Goal: Transaction & Acquisition: Subscribe to service/newsletter

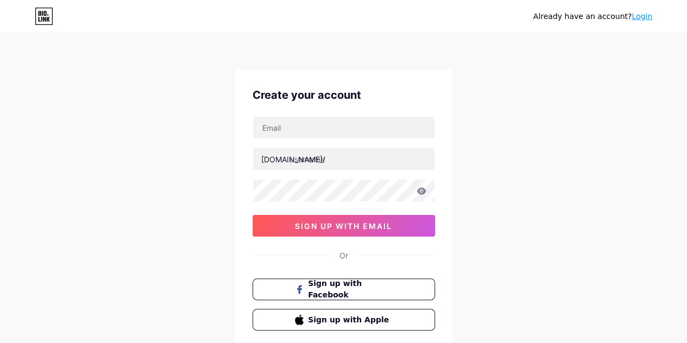
click at [388, 223] on span "sign up with email" at bounding box center [343, 225] width 97 height 9
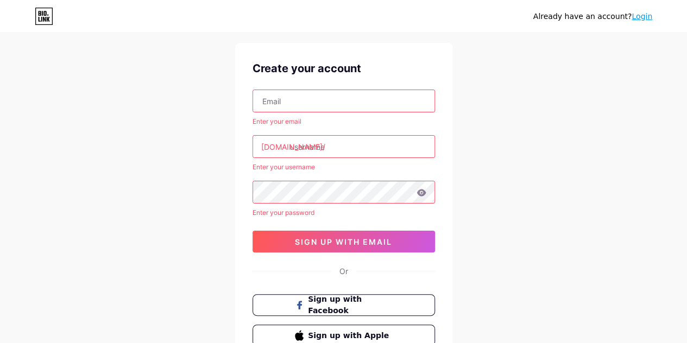
scroll to position [26, 0]
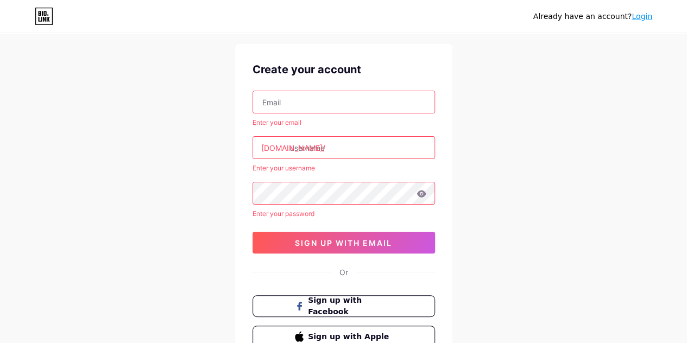
click at [311, 91] on input "text" at bounding box center [343, 102] width 181 height 22
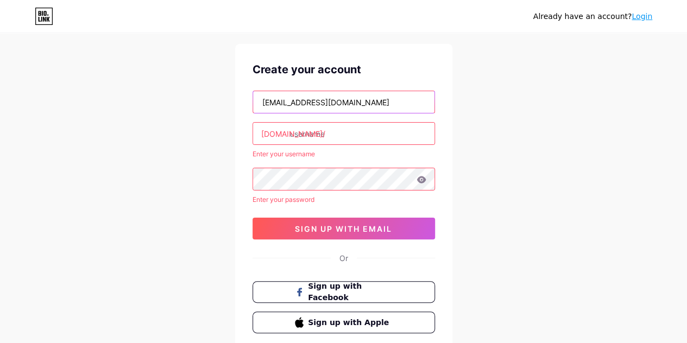
type input "[EMAIL_ADDRESS][DOMAIN_NAME]"
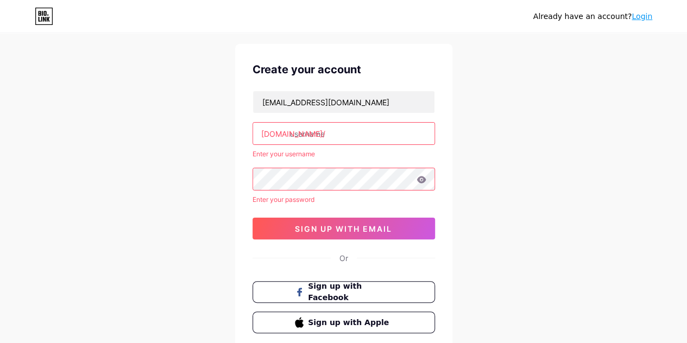
click at [312, 140] on input "text" at bounding box center [343, 134] width 181 height 22
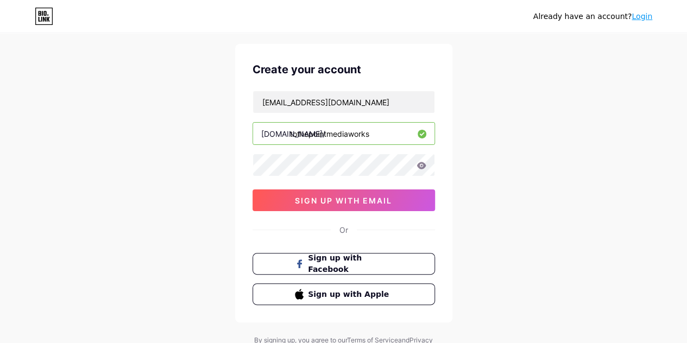
type input "tothepointmediaworks"
click at [426, 163] on icon at bounding box center [421, 166] width 10 height 8
click at [380, 191] on button "sign up with email" at bounding box center [343, 200] width 182 height 22
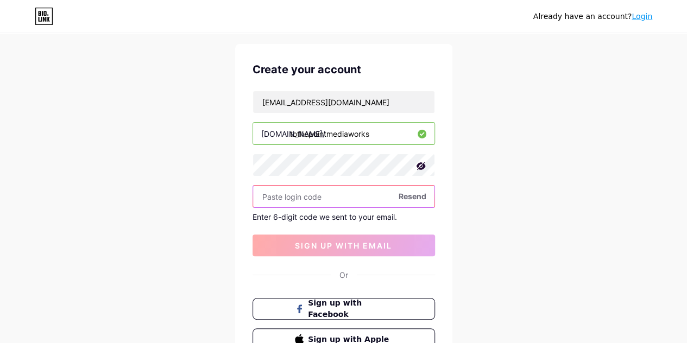
click at [332, 189] on input "text" at bounding box center [343, 197] width 181 height 22
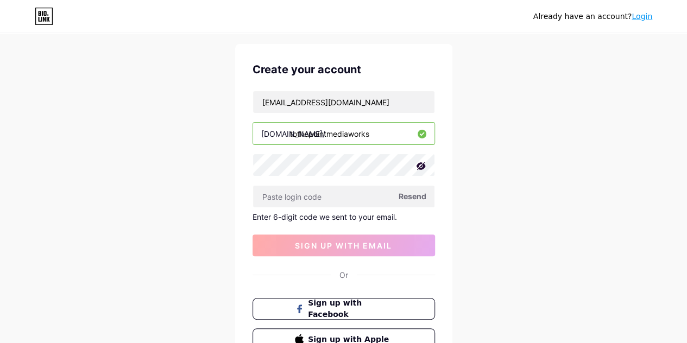
click at [406, 196] on span "Resend" at bounding box center [412, 196] width 28 height 11
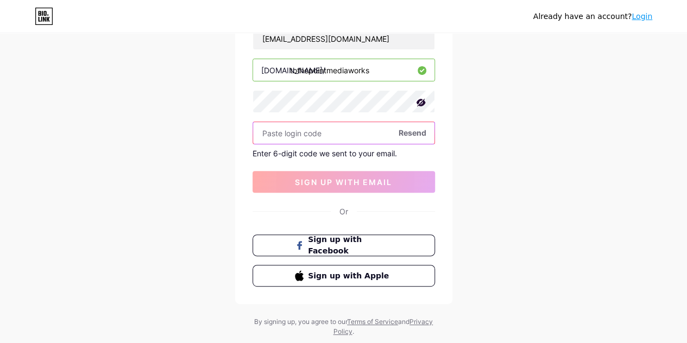
scroll to position [104, 0]
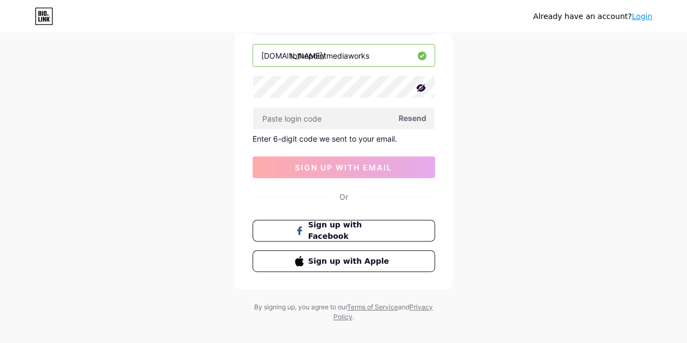
click at [346, 256] on span "Sign up with Apple" at bounding box center [350, 261] width 84 height 11
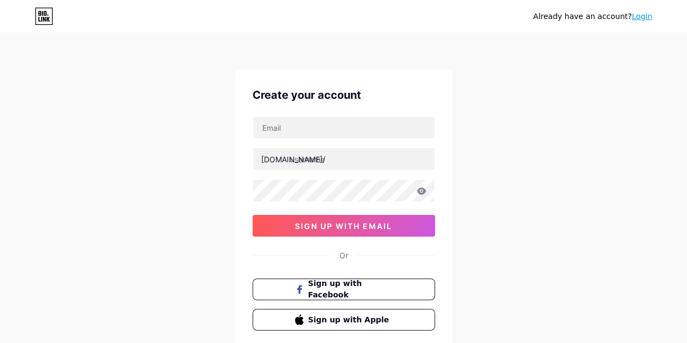
scroll to position [71, 0]
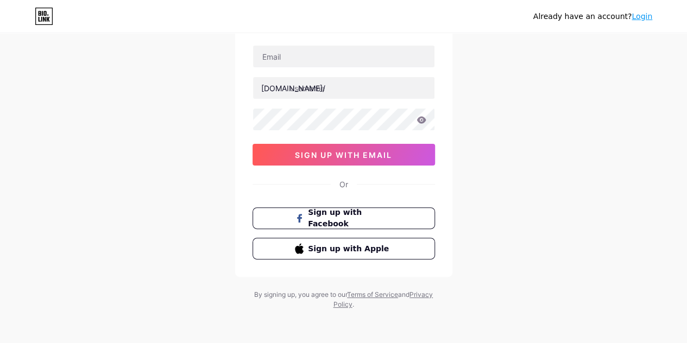
click at [316, 72] on div "[DOMAIN_NAME]/ sign up with email" at bounding box center [343, 105] width 182 height 121
click at [308, 63] on input "text" at bounding box center [343, 57] width 181 height 22
click at [362, 66] on input "tothepoin" at bounding box center [343, 57] width 181 height 22
type input "tothepointmediaworks@gmail.com"
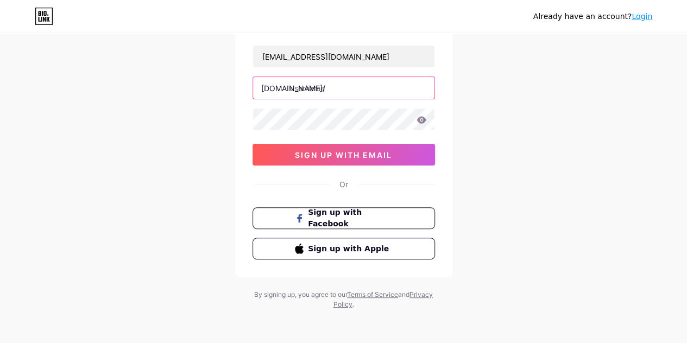
click at [328, 91] on input "text" at bounding box center [343, 88] width 181 height 22
type input "tothepointmediaworks"
click at [425, 118] on icon at bounding box center [420, 119] width 9 height 7
click at [334, 163] on button "sign up with email" at bounding box center [343, 155] width 182 height 22
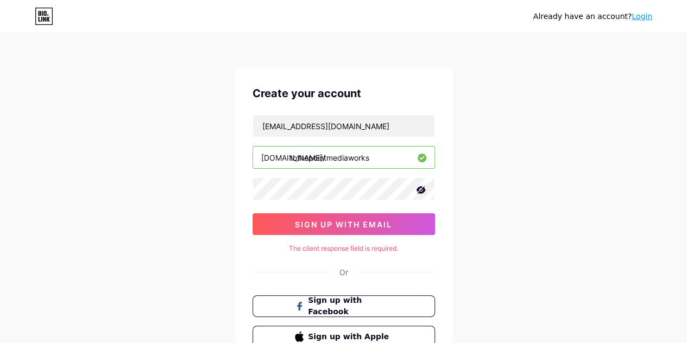
scroll to position [17, 0]
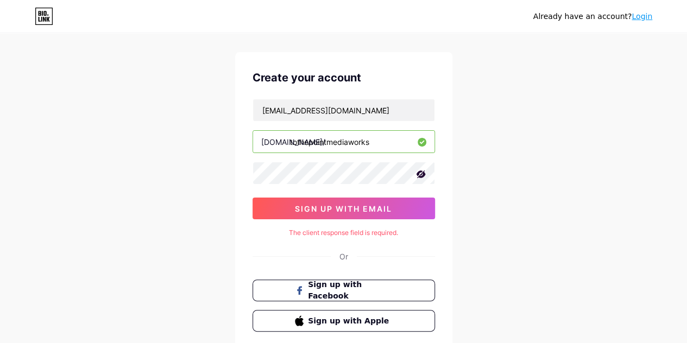
click at [380, 146] on input "tothepointmediaworks" at bounding box center [343, 142] width 181 height 22
click at [393, 140] on input "tothepointmediaworks" at bounding box center [343, 142] width 181 height 22
click at [356, 204] on span "sign up with email" at bounding box center [343, 208] width 97 height 9
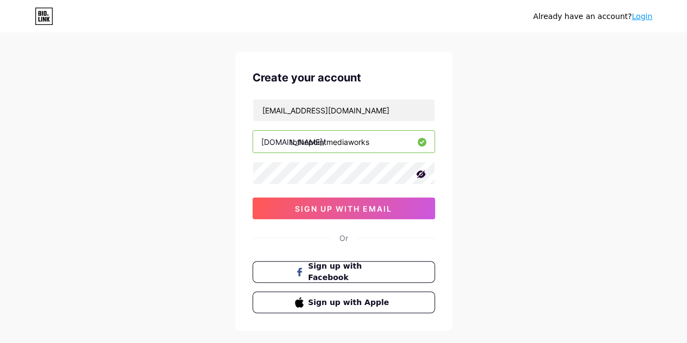
click at [356, 204] on span "sign up with email" at bounding box center [343, 208] width 97 height 9
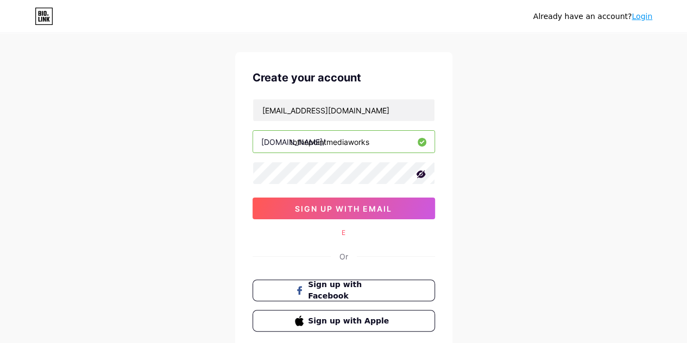
click at [356, 204] on span "sign up with email" at bounding box center [343, 208] width 97 height 9
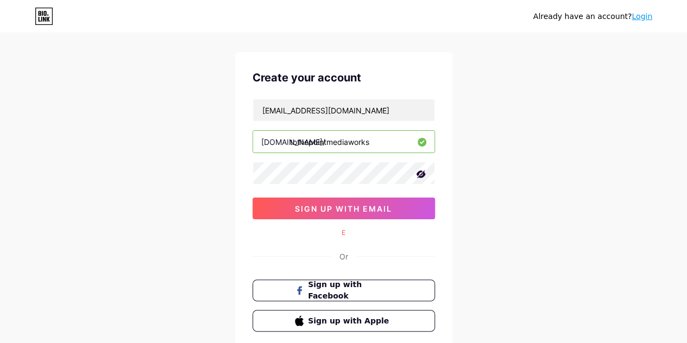
click at [356, 204] on span "sign up with email" at bounding box center [343, 208] width 97 height 9
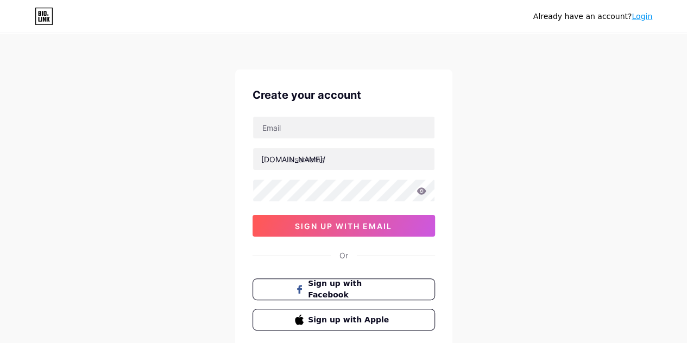
click at [645, 19] on link "Login" at bounding box center [641, 16] width 21 height 9
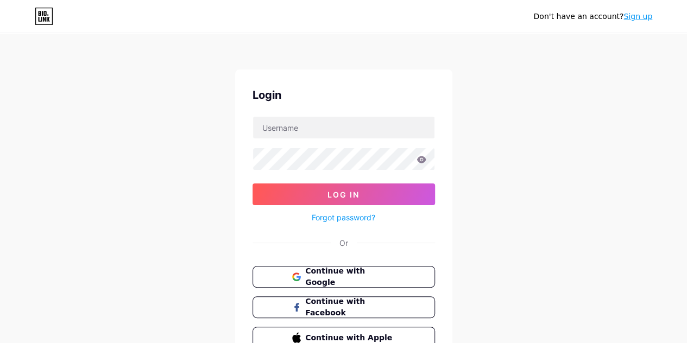
click at [370, 279] on span "Continue with Google" at bounding box center [350, 276] width 90 height 23
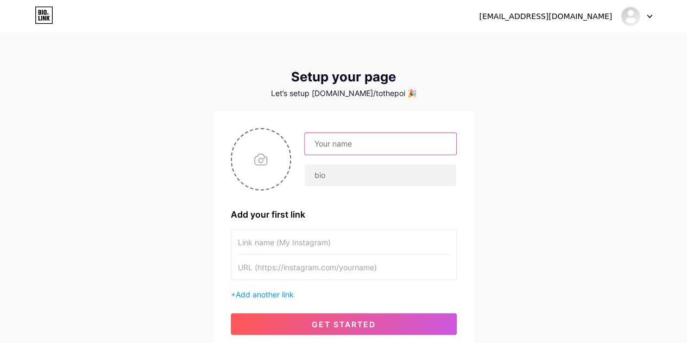
click at [334, 151] on input "text" at bounding box center [380, 144] width 151 height 22
type input "To The Point Mediaworks"
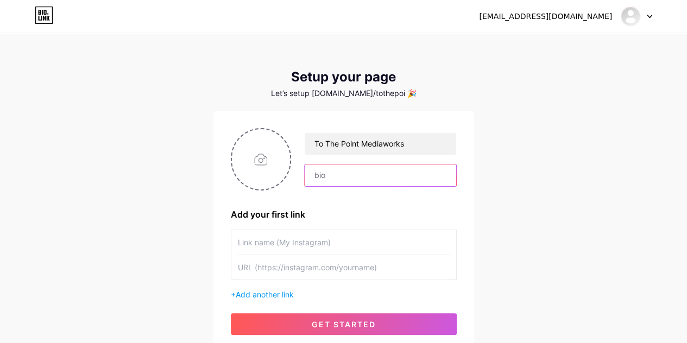
click at [329, 175] on input "text" at bounding box center [380, 175] width 151 height 22
type input "M"
type input "A"
type input "Media Production Company for Ad Films, Brand Stories & Social Media. Serving Na…"
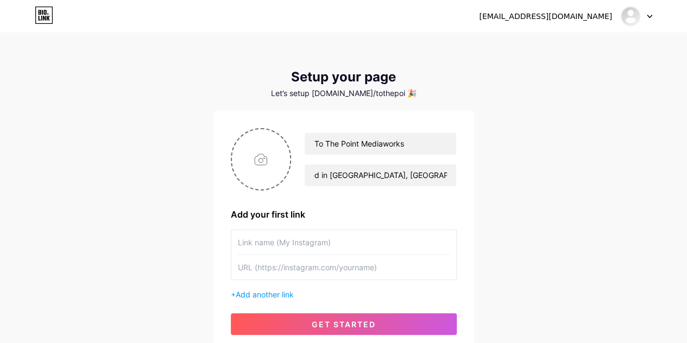
scroll to position [0, 0]
click at [267, 238] on input "text" at bounding box center [344, 242] width 212 height 24
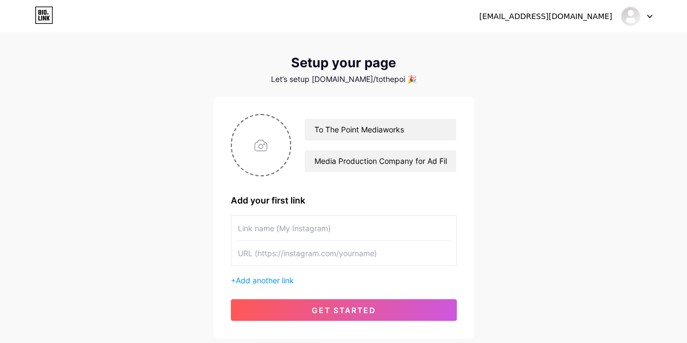
scroll to position [15, 0]
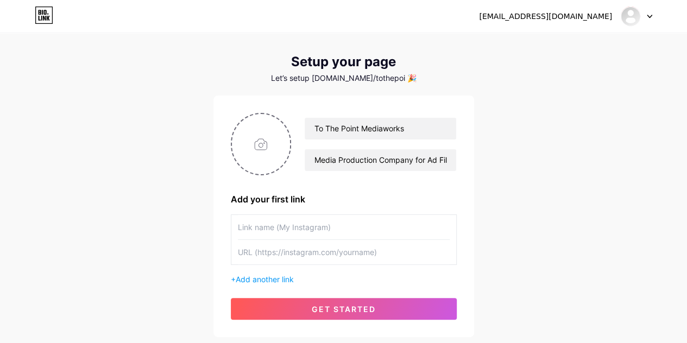
click at [313, 246] on input "text" at bounding box center [344, 252] width 212 height 24
click at [281, 282] on span "Add another link" at bounding box center [265, 279] width 58 height 9
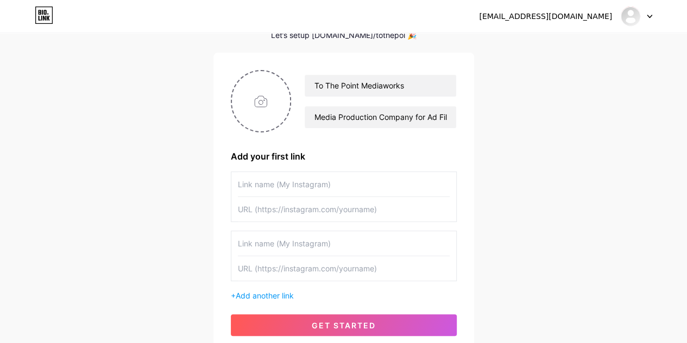
scroll to position [60, 0]
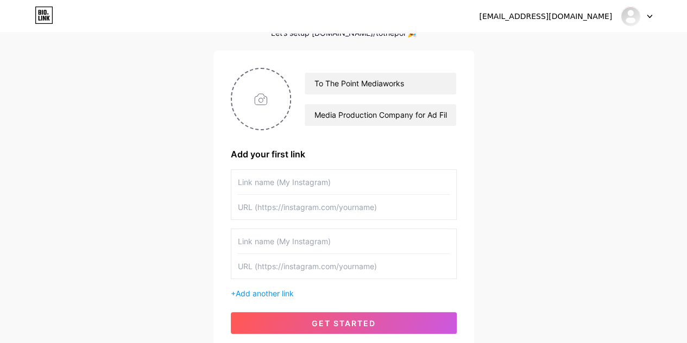
click at [317, 250] on input "text" at bounding box center [344, 241] width 212 height 24
click at [309, 184] on input "text" at bounding box center [344, 182] width 212 height 24
click at [313, 319] on span "get started" at bounding box center [344, 323] width 64 height 9
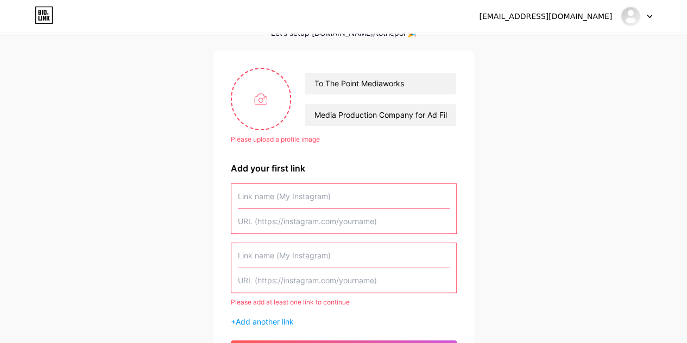
click at [267, 107] on input "file" at bounding box center [261, 99] width 59 height 60
type input "C:\fakepath\TTP FINAL.png"
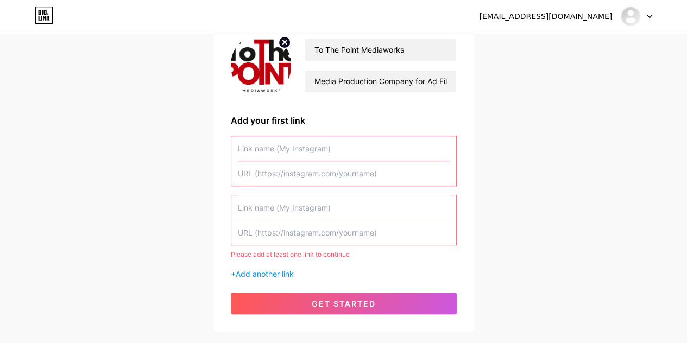
scroll to position [91, 0]
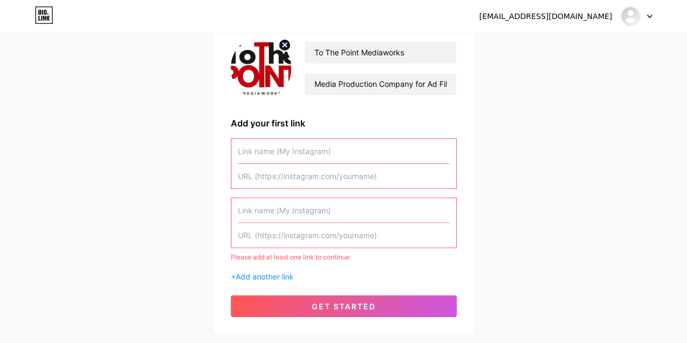
click at [274, 154] on input "text" at bounding box center [344, 151] width 212 height 24
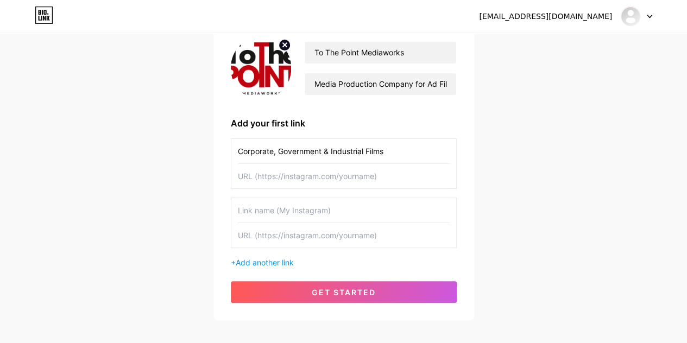
type input "Corporate, Government & Industrial Films"
click at [321, 180] on input "text" at bounding box center [344, 176] width 212 height 24
click at [341, 171] on input "text" at bounding box center [344, 176] width 212 height 24
click at [297, 176] on input "text" at bounding box center [344, 176] width 212 height 24
paste input "[URL][DOMAIN_NAME]"
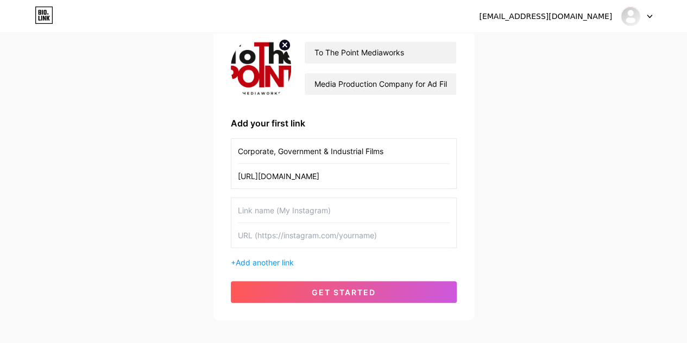
scroll to position [0, 85]
type input "[URL][DOMAIN_NAME]"
click at [317, 288] on span "get started" at bounding box center [344, 292] width 64 height 9
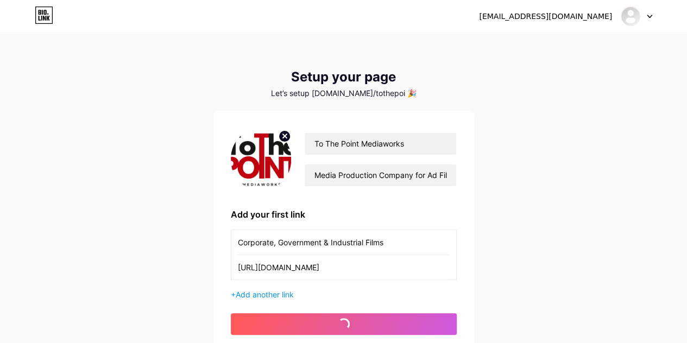
click at [269, 156] on img at bounding box center [261, 159] width 61 height 62
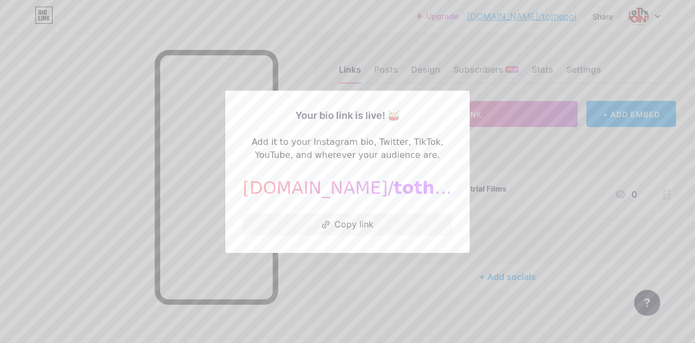
click at [365, 64] on div at bounding box center [347, 171] width 695 height 343
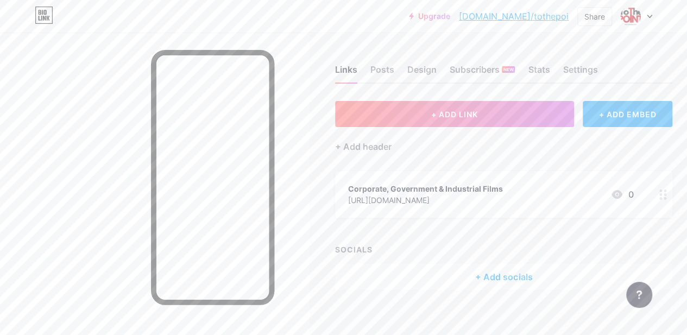
click at [640, 23] on div at bounding box center [636, 17] width 31 height 20
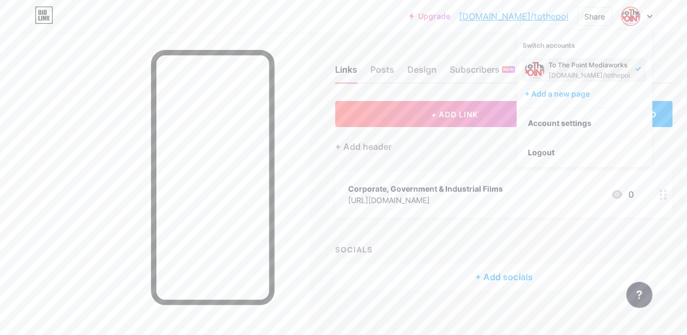
click at [528, 69] on img at bounding box center [534, 70] width 20 height 20
click at [570, 73] on div "bio.link/tothepoi" at bounding box center [588, 75] width 81 height 9
click at [554, 117] on link "Account settings" at bounding box center [584, 123] width 135 height 29
drag, startPoint x: 553, startPoint y: 115, endPoint x: 533, endPoint y: 128, distance: 23.5
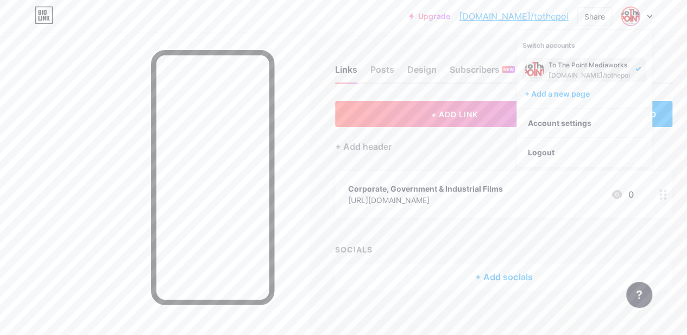
click at [533, 128] on link "Account settings" at bounding box center [584, 123] width 135 height 29
click at [549, 129] on link "Account settings" at bounding box center [584, 123] width 135 height 29
click at [431, 42] on div "Links Posts Design Subscribers NEW Stats Settings + ADD LINK + ADD EMBED + Add …" at bounding box center [359, 189] width 718 height 312
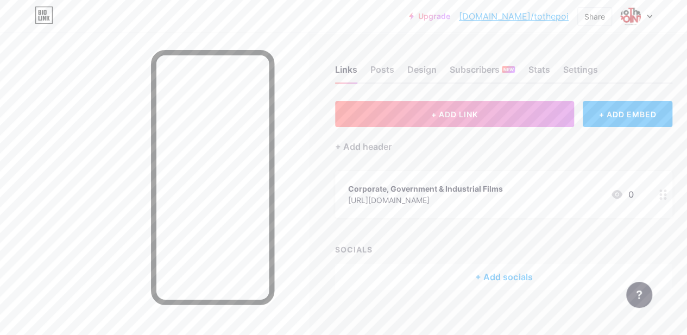
click at [576, 83] on div "Links Posts Design Subscribers NEW Stats Settings" at bounding box center [503, 65] width 337 height 38
click at [572, 74] on div "Settings" at bounding box center [579, 73] width 35 height 20
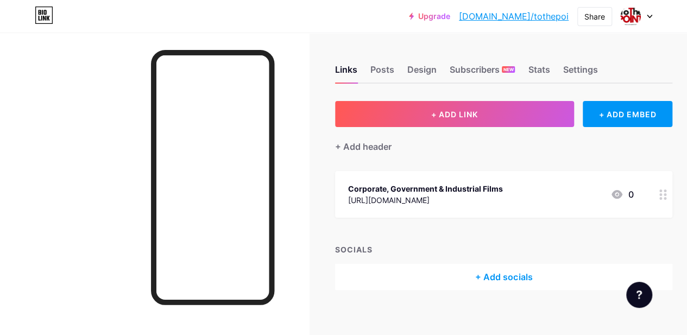
click at [583, 62] on div "Links Posts Design Subscribers NEW Stats Settings" at bounding box center [503, 65] width 337 height 38
click at [581, 75] on div "Settings" at bounding box center [579, 73] width 35 height 20
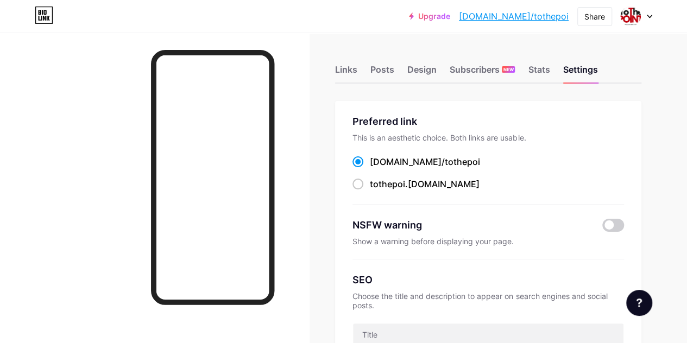
click at [433, 190] on div "tothepoi .bio.link" at bounding box center [425, 184] width 110 height 13
click at [377, 191] on input "tothepoi .bio.link" at bounding box center [373, 194] width 7 height 7
radio input "true"
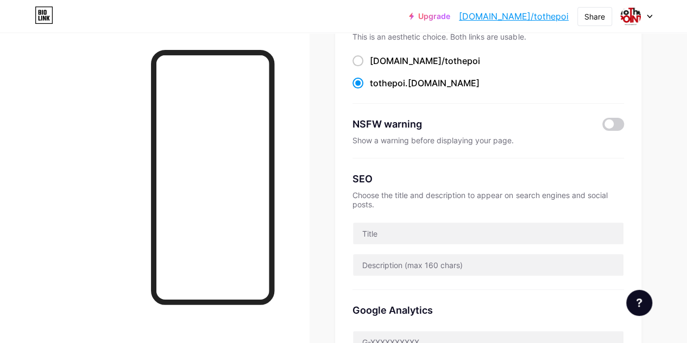
scroll to position [102, 0]
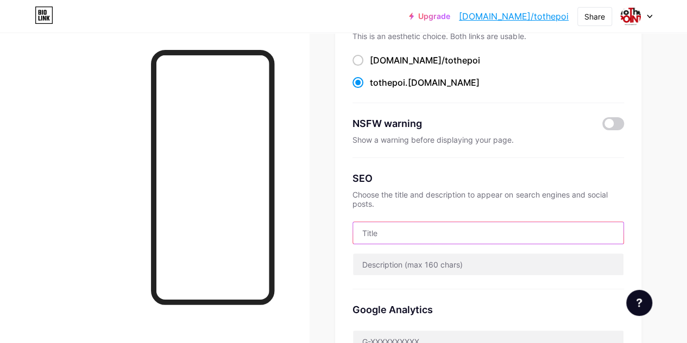
click at [423, 223] on input "text" at bounding box center [488, 233] width 270 height 22
type input "T"
type input "A"
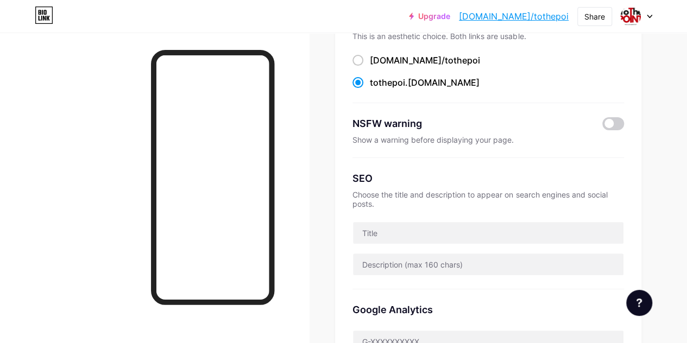
click at [457, 212] on div "SEO Choose the title and description to appear on search engines and social pos…" at bounding box center [487, 223] width 271 height 131
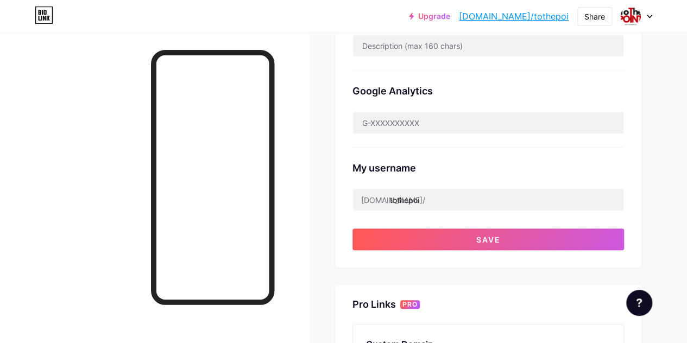
scroll to position [343, 0]
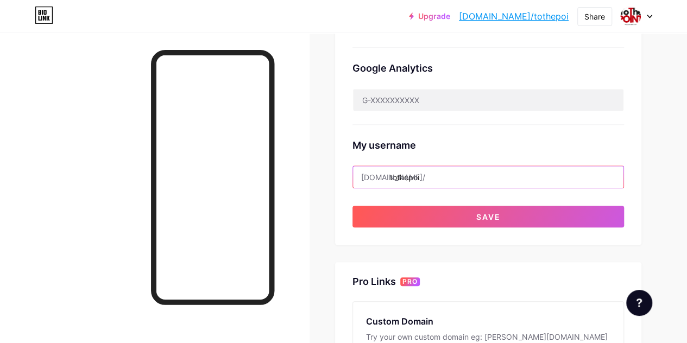
click at [436, 170] on input "tothepoi" at bounding box center [488, 177] width 270 height 22
type input "tothepointmediaworks"
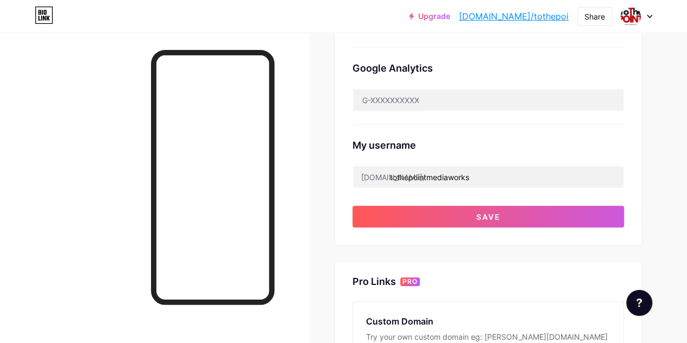
click at [426, 159] on div "My username bio.link/ tothepointmediaworks" at bounding box center [487, 157] width 271 height 64
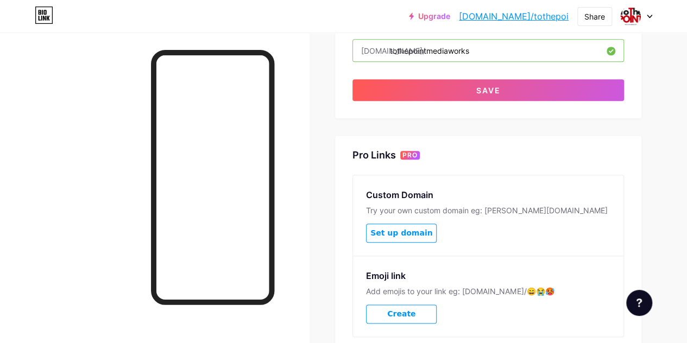
scroll to position [469, 0]
click at [419, 92] on button "Save" at bounding box center [487, 91] width 271 height 22
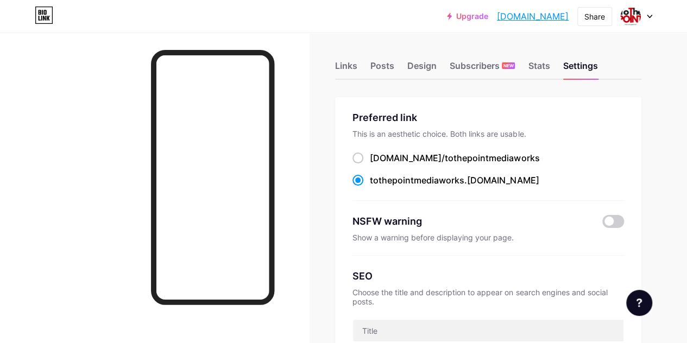
scroll to position [0, 0]
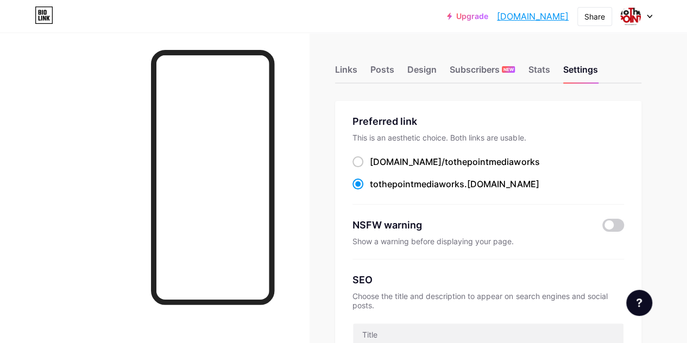
click at [647, 18] on icon at bounding box center [649, 17] width 5 height 4
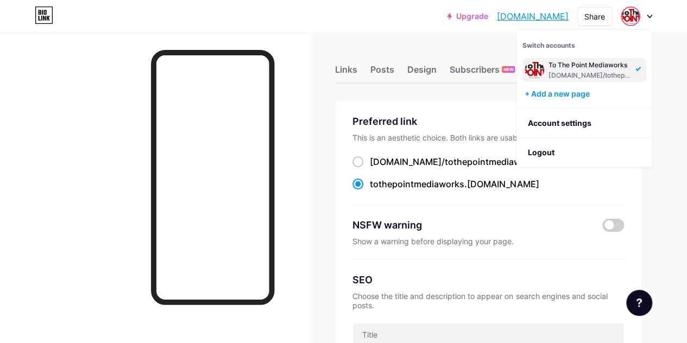
click at [561, 124] on link "Account settings" at bounding box center [584, 123] width 135 height 29
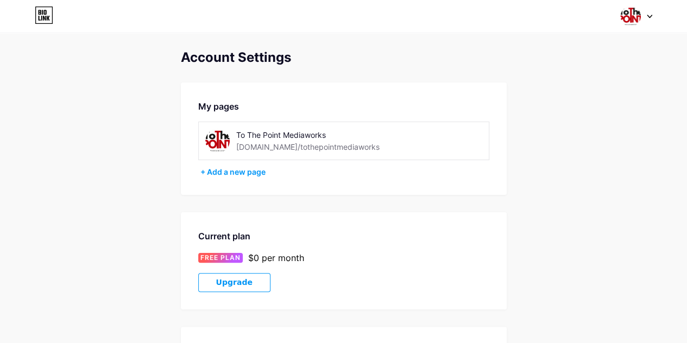
click at [219, 136] on img at bounding box center [217, 141] width 24 height 24
click at [263, 147] on div "[DOMAIN_NAME]/tothepointmediaworks" at bounding box center [307, 146] width 143 height 11
click at [205, 145] on span at bounding box center [217, 140] width 24 height 24
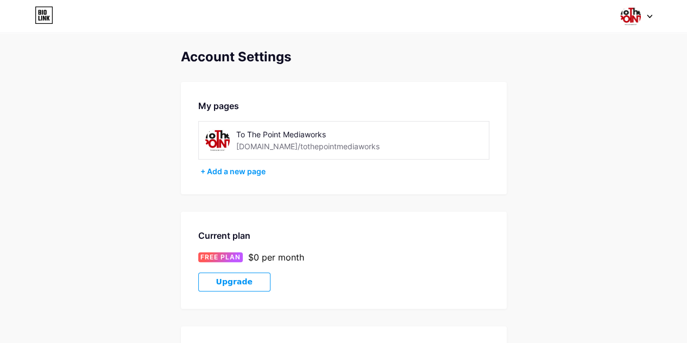
click at [232, 147] on div "To The Point Mediaworks bio.link/tothepointmediaworks" at bounding box center [297, 140] width 185 height 24
click at [250, 135] on div "To The Point Mediaworks" at bounding box center [313, 134] width 154 height 11
drag, startPoint x: 250, startPoint y: 135, endPoint x: 232, endPoint y: 149, distance: 22.5
click at [232, 149] on div "To The Point Mediaworks bio.link/tothepointmediaworks" at bounding box center [297, 140] width 185 height 24
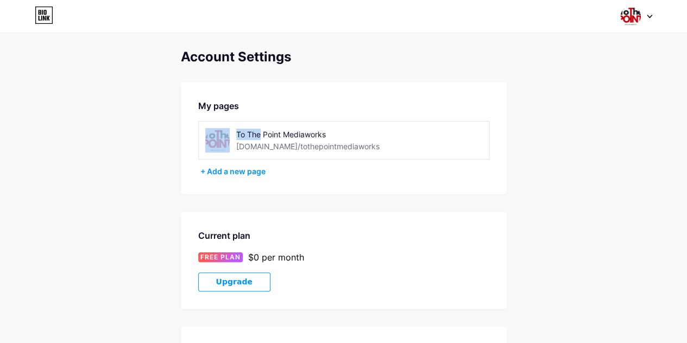
click at [232, 149] on div "To The Point Mediaworks bio.link/tothepointmediaworks" at bounding box center [297, 140] width 185 height 24
click at [249, 169] on div "+ Add a new page" at bounding box center [344, 171] width 289 height 11
click at [218, 136] on img at bounding box center [217, 141] width 24 height 24
click at [258, 132] on div "To The Point Mediaworks" at bounding box center [313, 134] width 154 height 11
drag, startPoint x: 258, startPoint y: 132, endPoint x: 220, endPoint y: 133, distance: 37.5
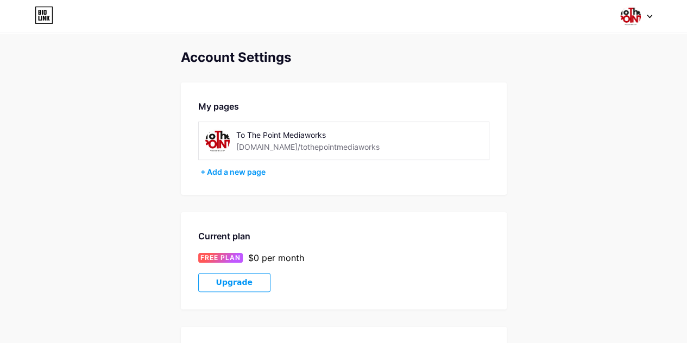
click at [220, 133] on img at bounding box center [217, 141] width 24 height 24
click at [650, 15] on icon at bounding box center [649, 17] width 5 height 4
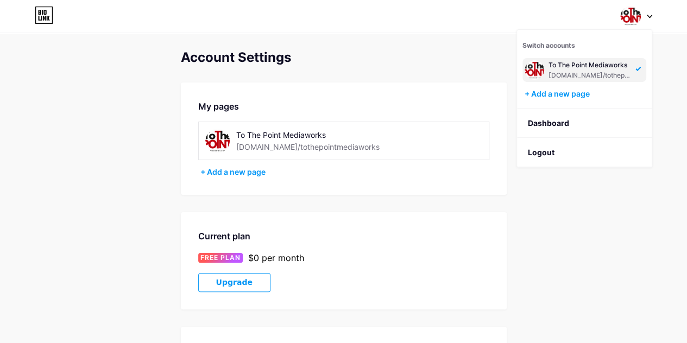
click at [558, 74] on div "[DOMAIN_NAME]/tothepointmediaworks" at bounding box center [590, 75] width 84 height 9
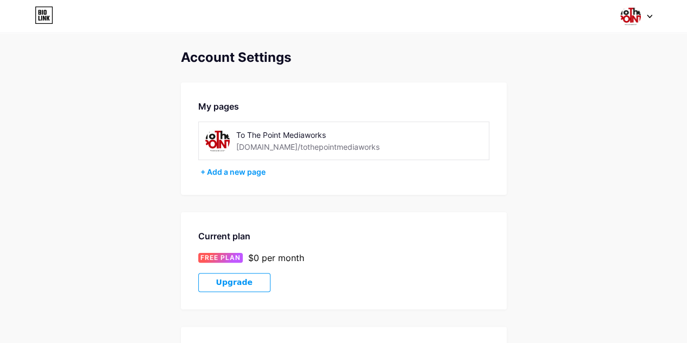
click at [223, 149] on img at bounding box center [217, 141] width 24 height 24
click at [650, 16] on div "Switch accounts To The Point Mediaworks [DOMAIN_NAME]/tothepointmediaworks + Ad…" at bounding box center [343, 17] width 687 height 20
click at [650, 16] on icon at bounding box center [649, 16] width 4 height 3
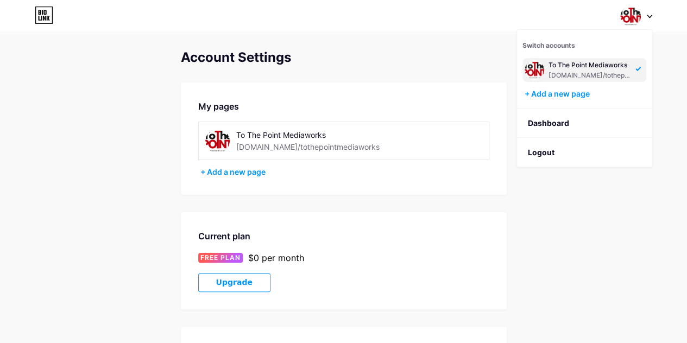
click at [556, 123] on link "Dashboard" at bounding box center [584, 123] width 135 height 29
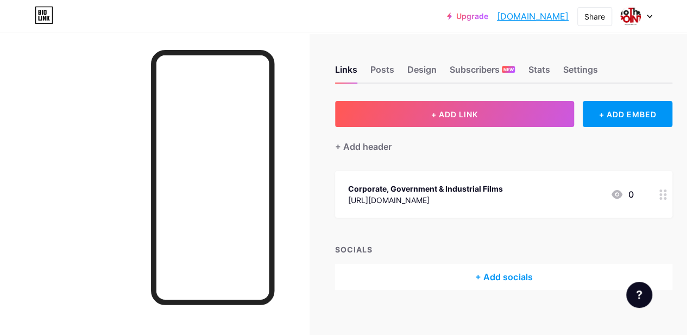
click at [388, 80] on div "Posts" at bounding box center [382, 73] width 24 height 20
click at [430, 74] on div "Design" at bounding box center [421, 73] width 29 height 20
click at [645, 11] on div at bounding box center [636, 17] width 31 height 20
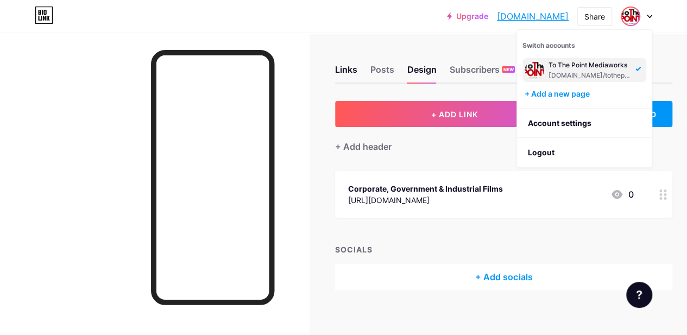
click at [569, 123] on link "Account settings" at bounding box center [584, 123] width 135 height 29
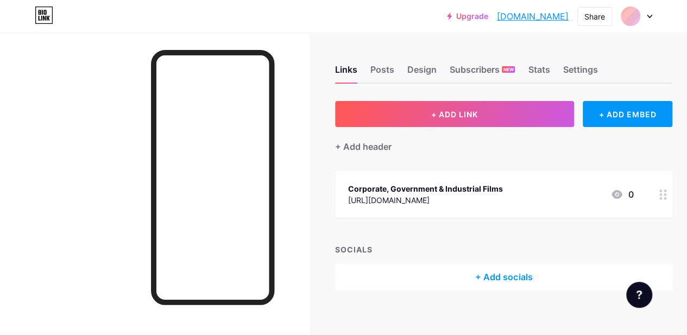
click at [385, 68] on div "Posts" at bounding box center [382, 73] width 24 height 20
